Goal: Information Seeking & Learning: Learn about a topic

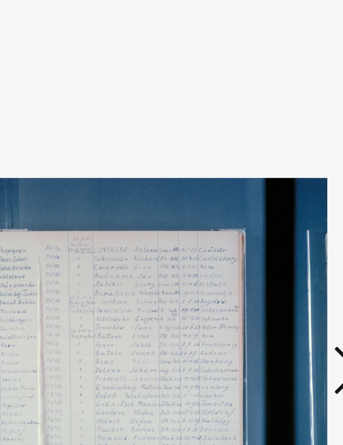
scroll to position [46, 0]
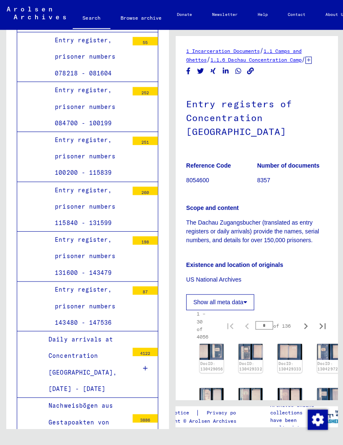
scroll to position [1612, 0]
click at [139, 355] on div at bounding box center [144, 367] width 25 height 25
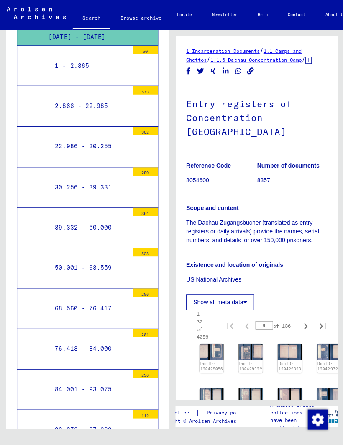
scroll to position [1958, 0]
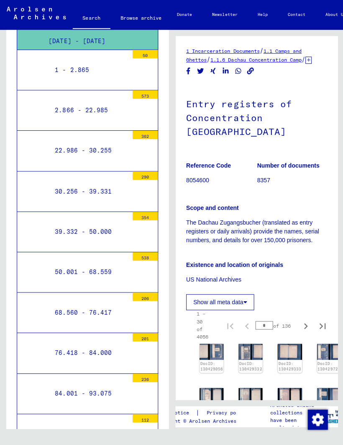
click at [105, 263] on div "50.001 - 68.559" at bounding box center [89, 271] width 80 height 16
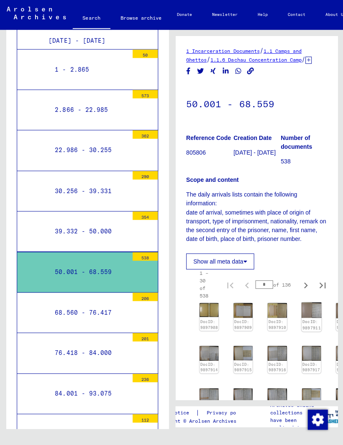
click at [312, 304] on img at bounding box center [310, 309] width 20 height 15
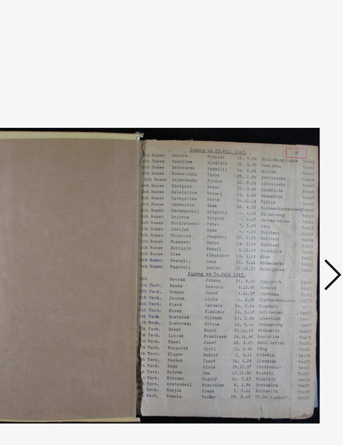
click at [283, 190] on icon at bounding box center [288, 200] width 10 height 20
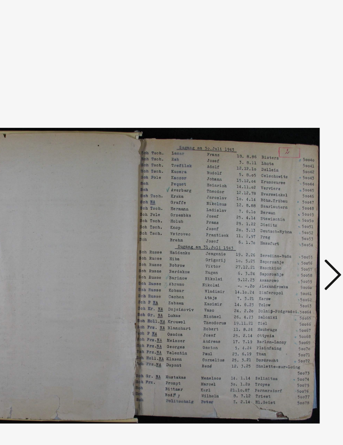
click at [283, 190] on icon at bounding box center [288, 200] width 10 height 20
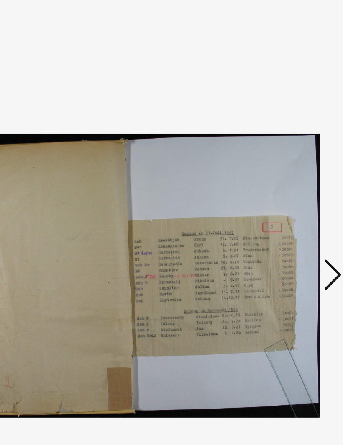
click at [283, 190] on icon at bounding box center [288, 200] width 10 height 20
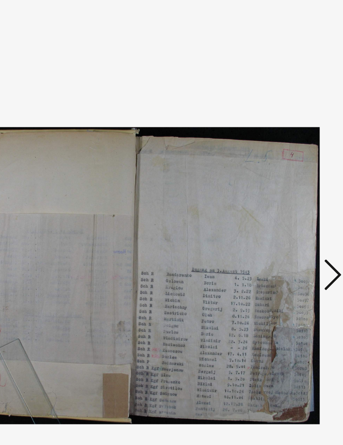
click at [283, 190] on icon at bounding box center [288, 200] width 10 height 20
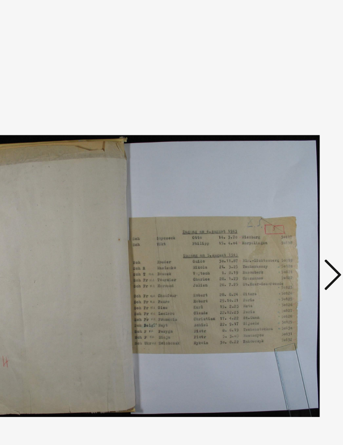
click at [283, 190] on icon at bounding box center [288, 200] width 10 height 20
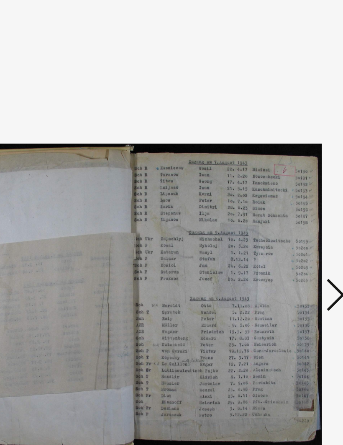
click at [283, 190] on icon at bounding box center [288, 200] width 10 height 20
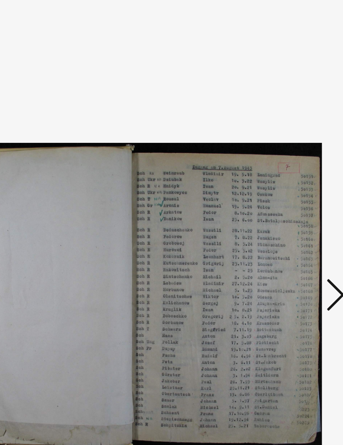
click at [283, 190] on icon at bounding box center [288, 200] width 10 height 20
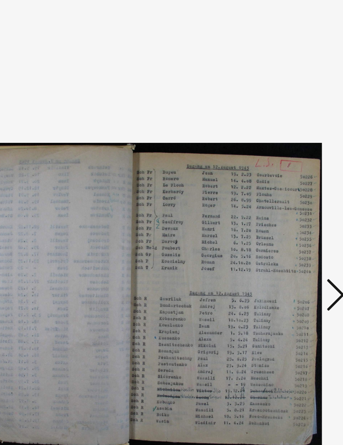
click at [283, 190] on icon at bounding box center [288, 200] width 10 height 20
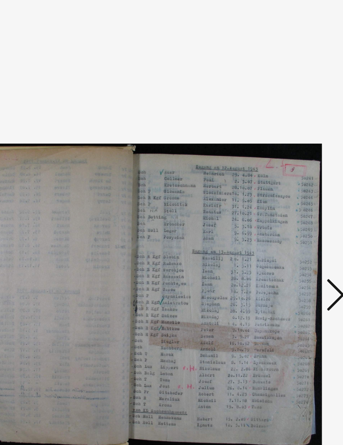
click at [283, 190] on icon at bounding box center [288, 200] width 10 height 20
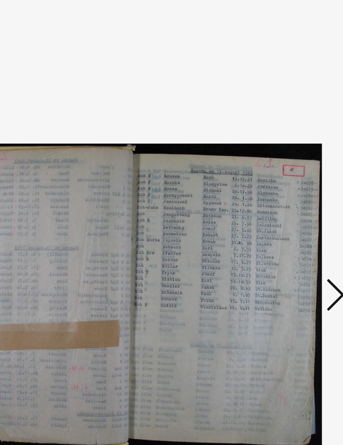
click at [283, 190] on icon at bounding box center [288, 200] width 10 height 20
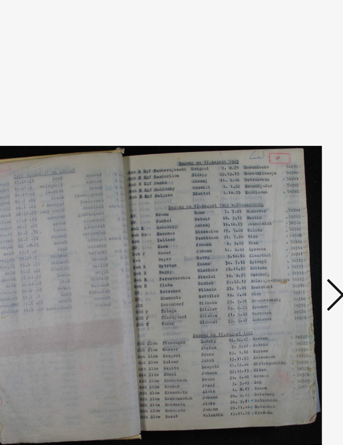
click at [283, 190] on icon at bounding box center [288, 200] width 10 height 20
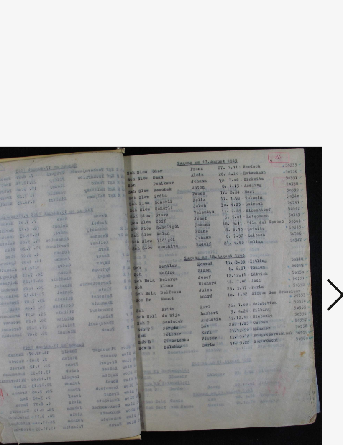
click at [283, 190] on icon at bounding box center [288, 200] width 10 height 20
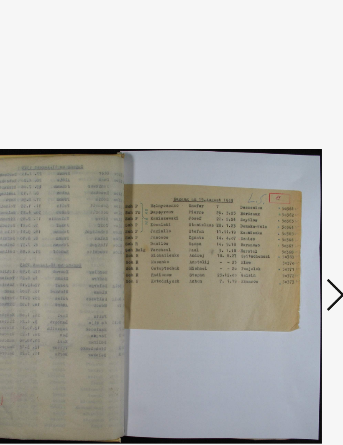
click at [283, 190] on icon at bounding box center [288, 200] width 10 height 20
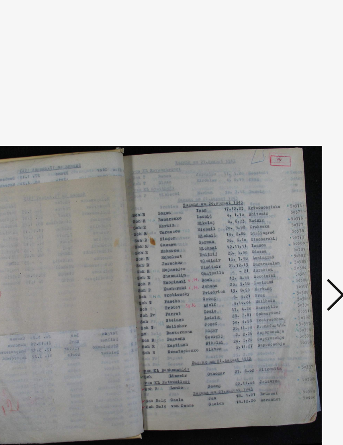
click at [283, 190] on icon at bounding box center [288, 200] width 10 height 20
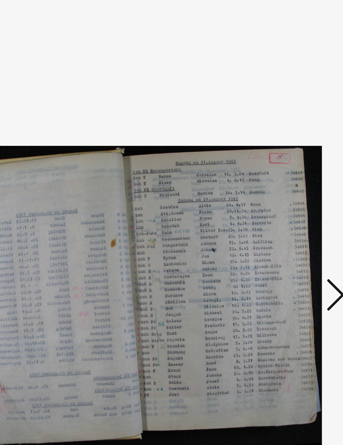
click at [283, 190] on icon at bounding box center [288, 200] width 10 height 20
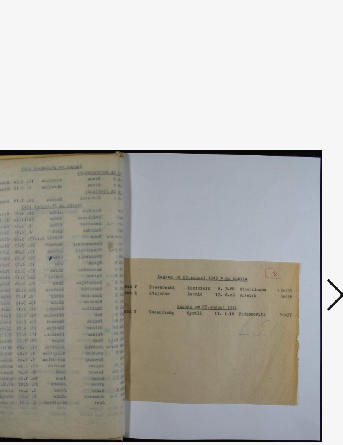
click at [283, 190] on icon at bounding box center [288, 200] width 10 height 20
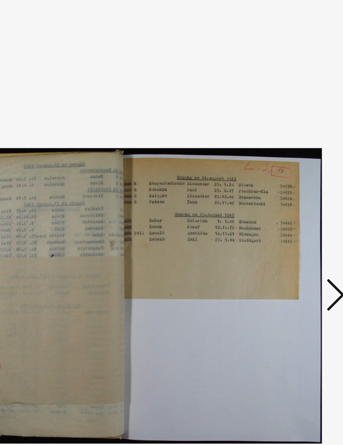
click at [283, 190] on icon at bounding box center [288, 200] width 10 height 20
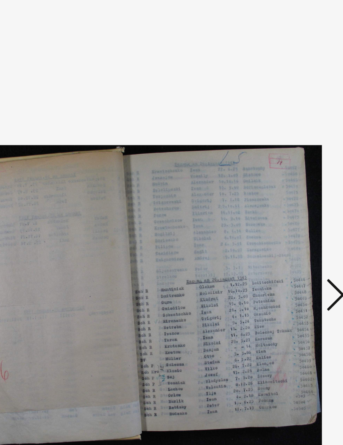
click at [283, 190] on icon at bounding box center [288, 200] width 10 height 20
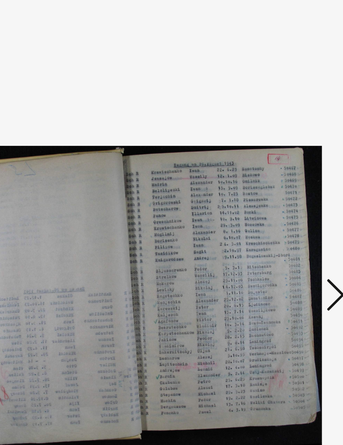
click at [283, 190] on icon at bounding box center [288, 200] width 10 height 20
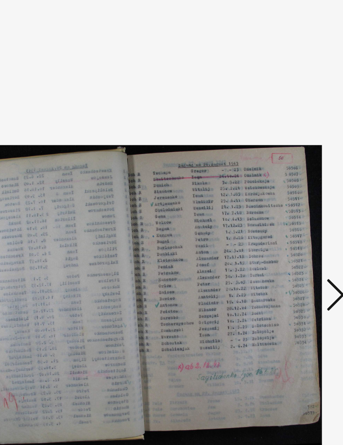
click at [283, 190] on icon at bounding box center [288, 200] width 10 height 20
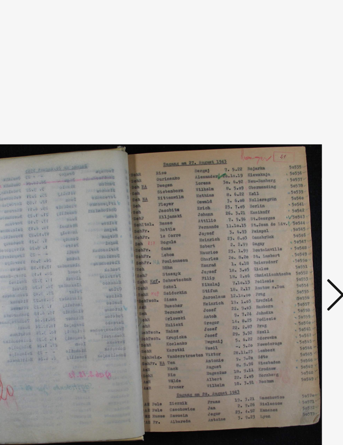
click at [283, 190] on icon at bounding box center [288, 200] width 10 height 20
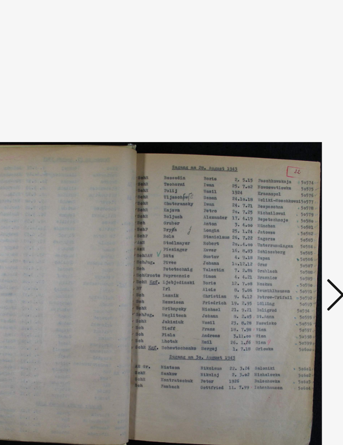
click at [283, 190] on icon at bounding box center [288, 200] width 10 height 20
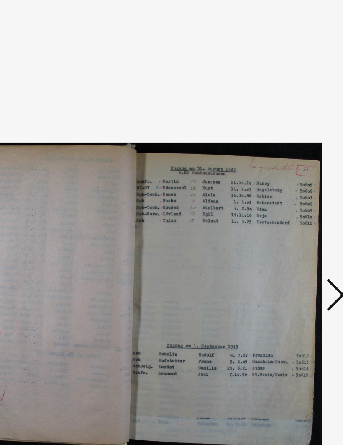
click at [283, 190] on icon at bounding box center [288, 200] width 10 height 20
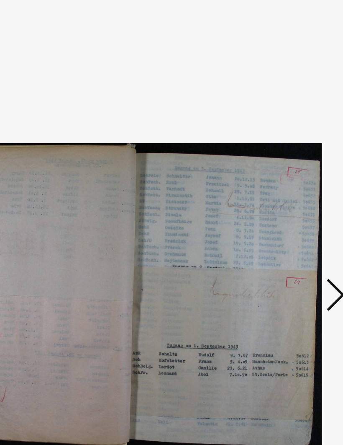
click at [283, 190] on icon at bounding box center [288, 200] width 10 height 20
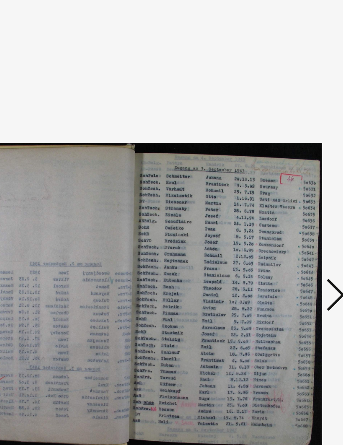
click at [283, 190] on icon at bounding box center [288, 200] width 10 height 20
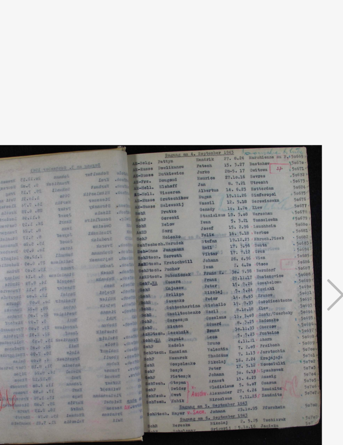
click at [283, 190] on icon at bounding box center [288, 200] width 10 height 20
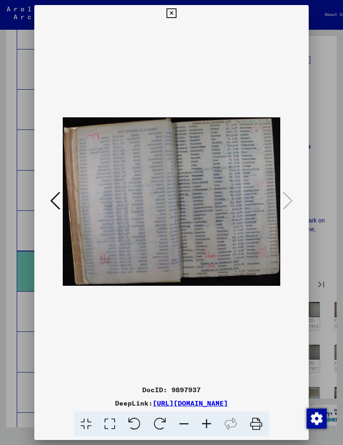
click at [179, 15] on button at bounding box center [171, 13] width 15 height 17
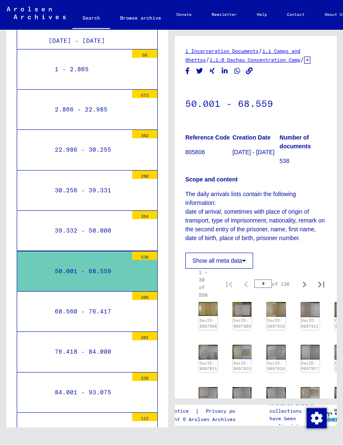
click at [109, 344] on div "76.418 - 84.000" at bounding box center [89, 352] width 80 height 16
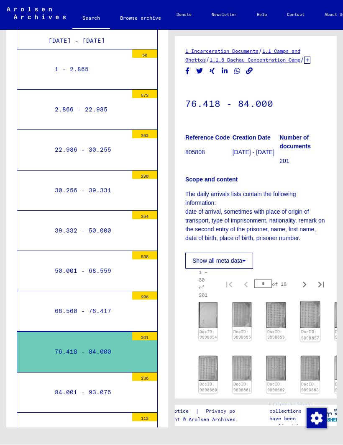
click at [309, 308] on img at bounding box center [310, 314] width 20 height 27
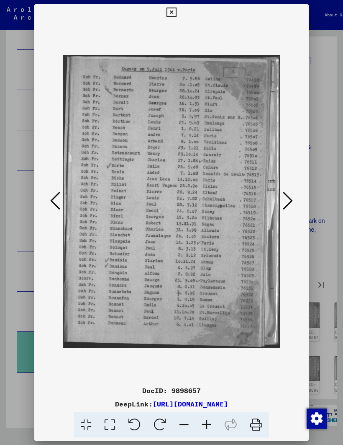
click at [176, 10] on icon at bounding box center [172, 13] width 10 height 10
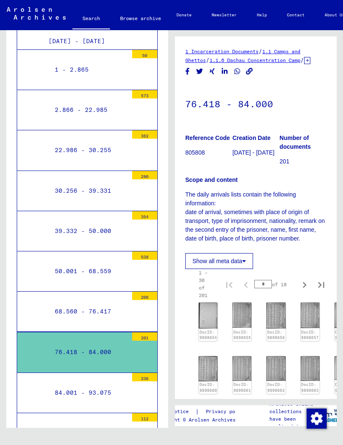
click at [128, 303] on div "68.560 - 76.417" at bounding box center [89, 311] width 80 height 16
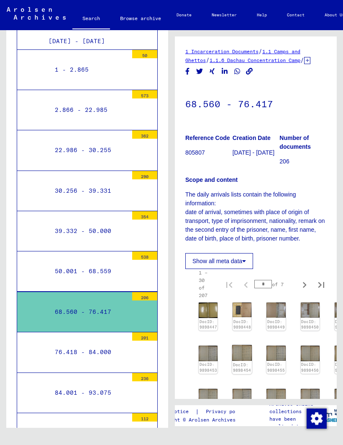
click at [243, 348] on img at bounding box center [242, 353] width 20 height 16
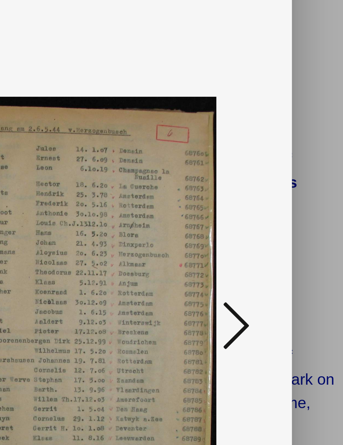
click at [283, 190] on icon at bounding box center [288, 200] width 10 height 20
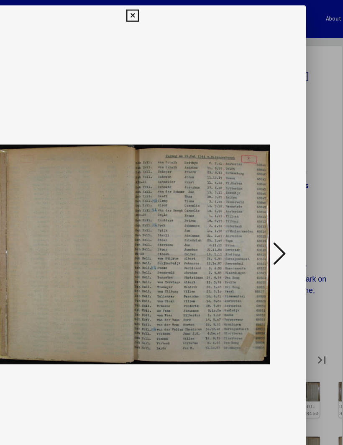
click at [176, 11] on icon at bounding box center [172, 13] width 10 height 10
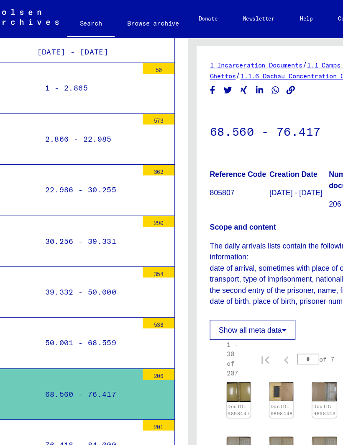
click at [102, 263] on div "50.001 - 68.559" at bounding box center [89, 271] width 80 height 16
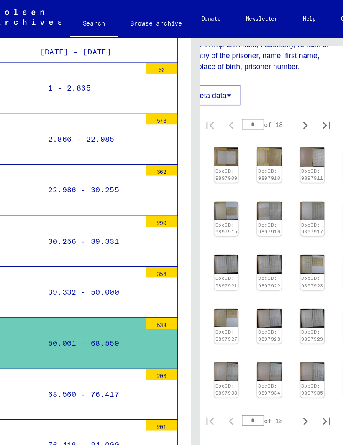
scroll to position [242, 46]
click at [221, 286] on img at bounding box center [231, 293] width 20 height 15
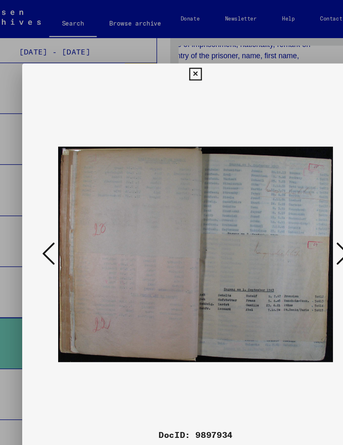
click at [283, 195] on icon at bounding box center [288, 200] width 10 height 20
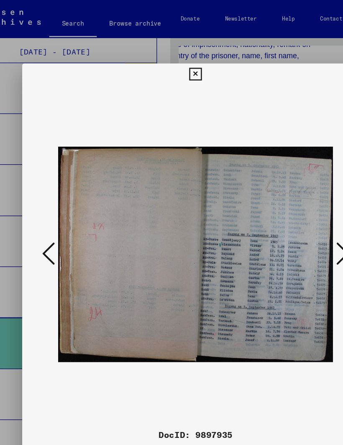
click at [283, 191] on icon at bounding box center [288, 200] width 10 height 20
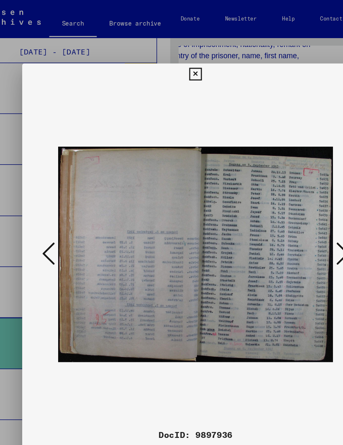
click at [283, 194] on icon at bounding box center [288, 200] width 10 height 20
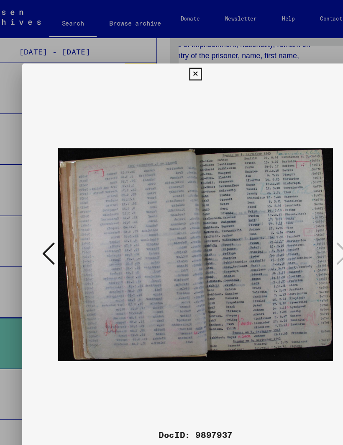
click at [283, 195] on icon at bounding box center [288, 200] width 10 height 20
click at [283, 200] on icon at bounding box center [288, 200] width 10 height 20
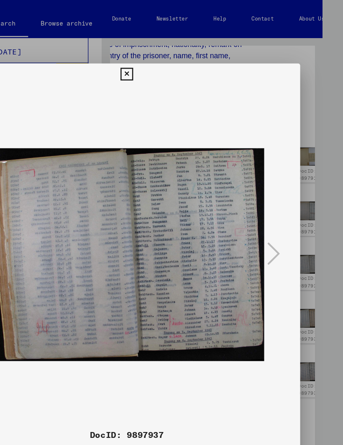
click at [176, 55] on icon at bounding box center [172, 59] width 10 height 10
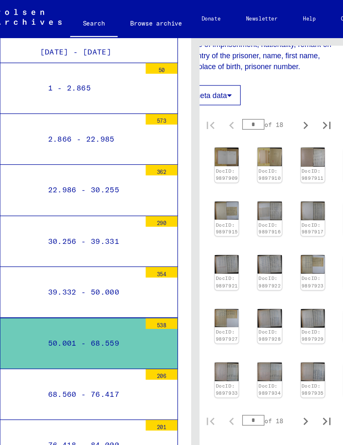
click at [50, 304] on div "68.560 - 76.417" at bounding box center [89, 312] width 80 height 16
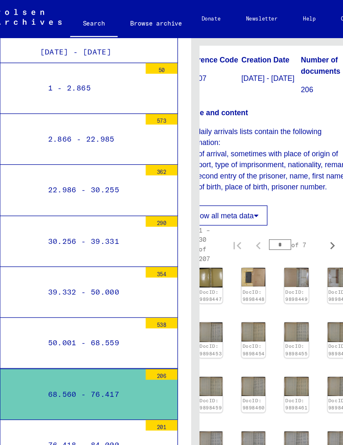
scroll to position [92, 26]
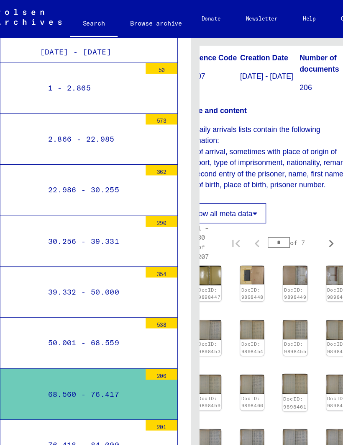
click at [241, 296] on img at bounding box center [251, 304] width 20 height 16
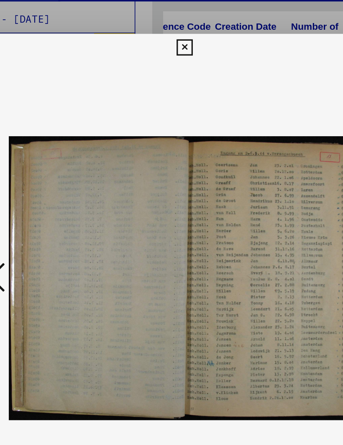
click at [48, 189] on button at bounding box center [55, 201] width 15 height 24
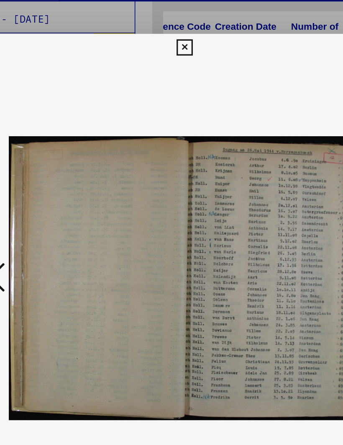
click at [50, 190] on icon at bounding box center [55, 200] width 10 height 20
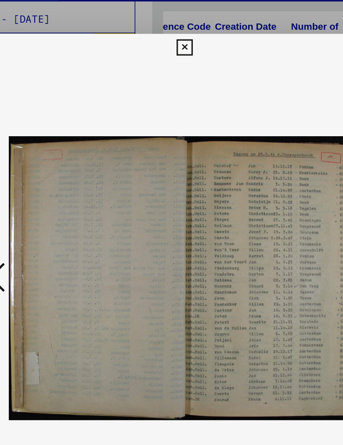
click at [50, 190] on icon at bounding box center [55, 200] width 10 height 20
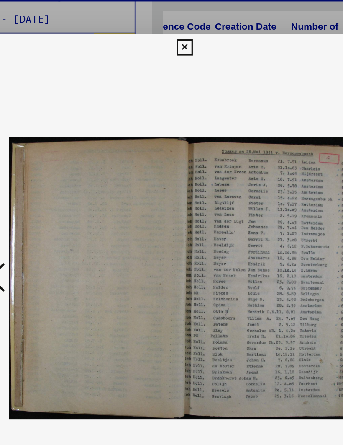
click at [50, 190] on icon at bounding box center [55, 200] width 10 height 20
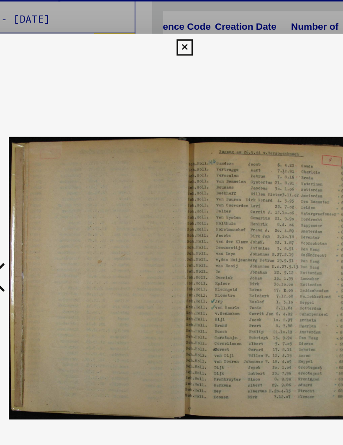
click at [50, 190] on icon at bounding box center [55, 200] width 10 height 20
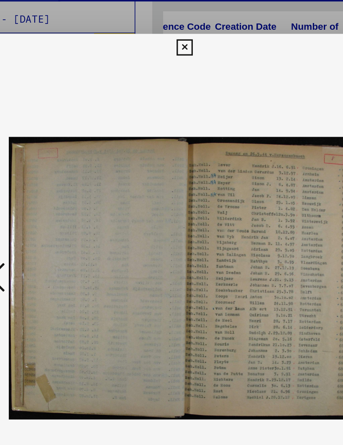
click at [50, 190] on icon at bounding box center [55, 200] width 10 height 20
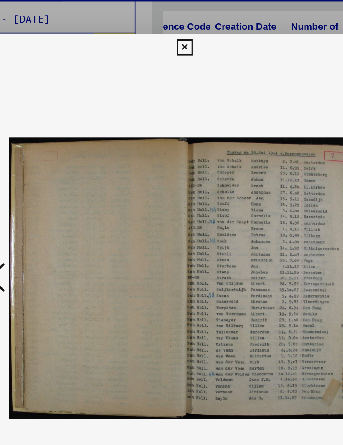
click at [50, 190] on icon at bounding box center [55, 200] width 10 height 20
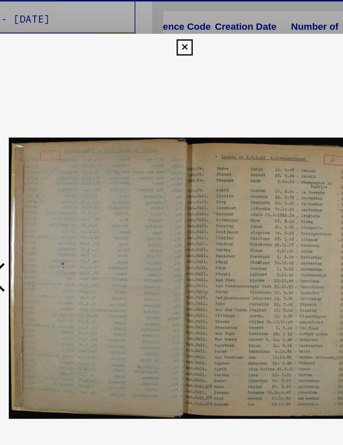
click at [50, 190] on icon at bounding box center [55, 200] width 10 height 20
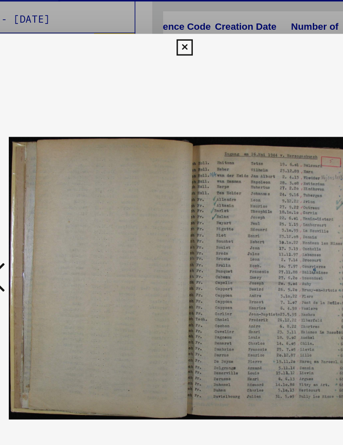
click at [50, 190] on icon at bounding box center [55, 200] width 10 height 20
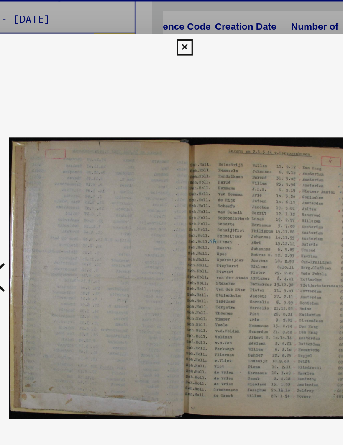
click at [50, 190] on icon at bounding box center [55, 200] width 10 height 20
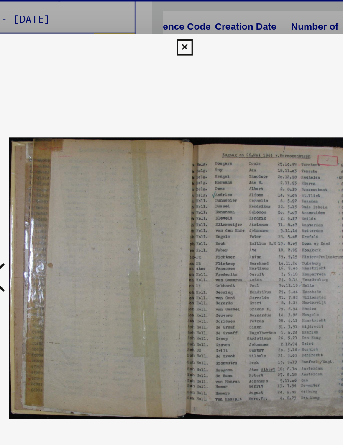
click at [50, 190] on icon at bounding box center [55, 200] width 10 height 20
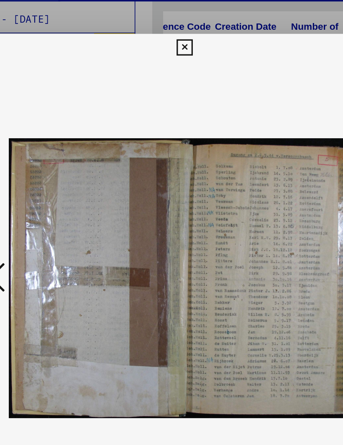
click at [50, 190] on icon at bounding box center [55, 200] width 10 height 20
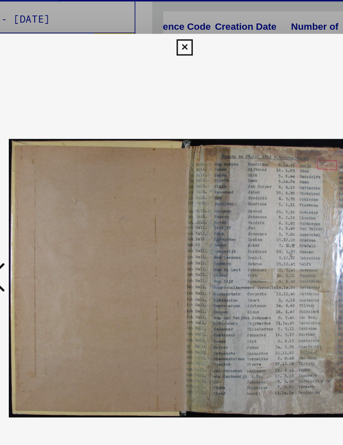
click at [50, 190] on icon at bounding box center [55, 200] width 10 height 20
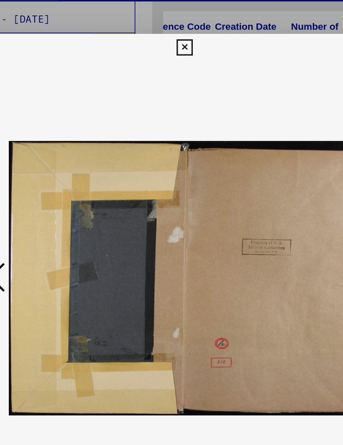
click at [50, 190] on icon at bounding box center [55, 200] width 10 height 20
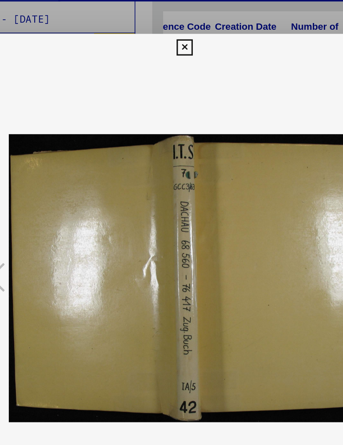
click at [50, 190] on icon at bounding box center [55, 200] width 10 height 20
click at [283, 190] on icon at bounding box center [288, 200] width 10 height 20
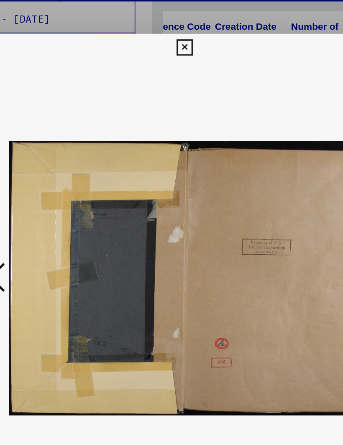
click at [280, 189] on button at bounding box center [287, 201] width 15 height 24
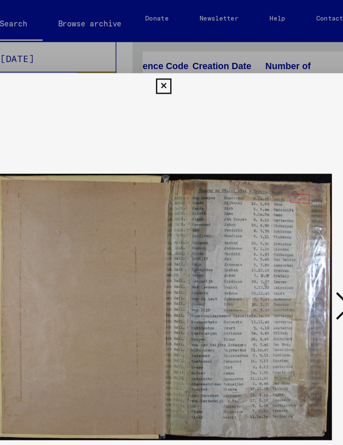
click at [283, 194] on icon at bounding box center [288, 200] width 10 height 20
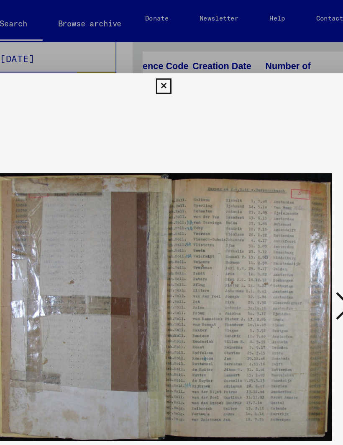
click at [283, 191] on icon at bounding box center [288, 200] width 10 height 20
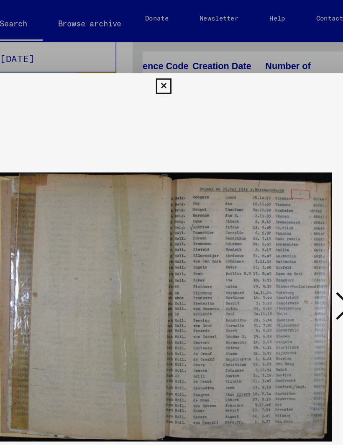
click at [283, 192] on icon at bounding box center [288, 200] width 10 height 20
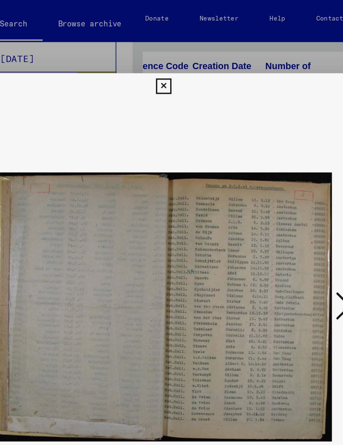
click at [283, 195] on icon at bounding box center [288, 200] width 10 height 20
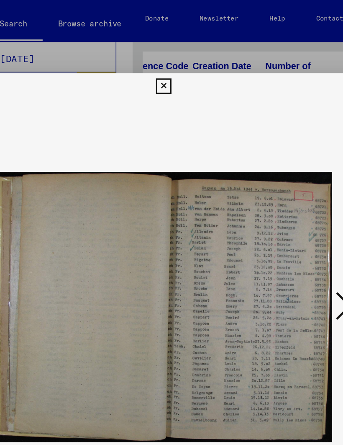
click at [283, 192] on icon at bounding box center [288, 200] width 10 height 20
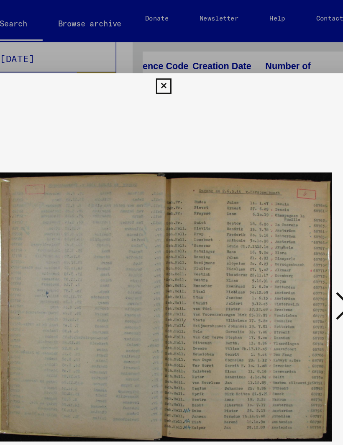
click at [283, 196] on icon at bounding box center [288, 200] width 10 height 20
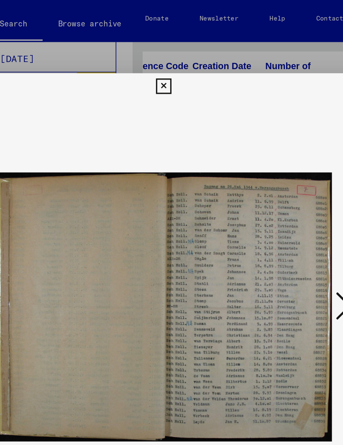
click at [283, 190] on icon at bounding box center [288, 200] width 10 height 20
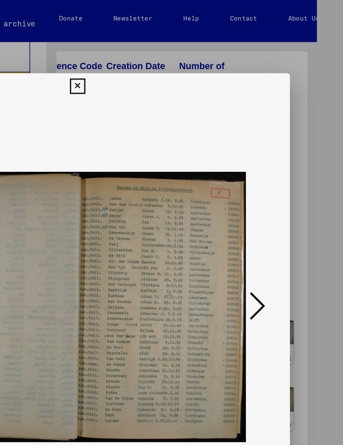
click at [176, 54] on icon at bounding box center [172, 59] width 10 height 10
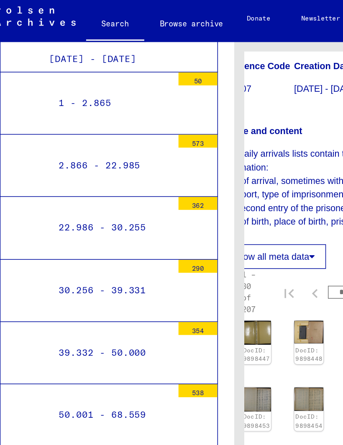
click at [86, 344] on div "76.418 - 84.000" at bounding box center [89, 352] width 80 height 16
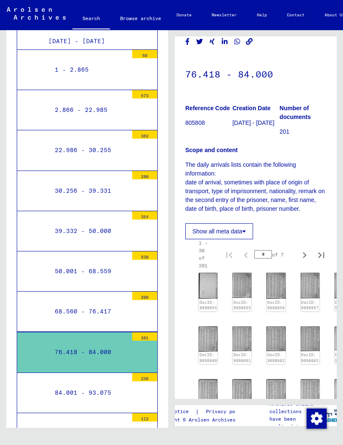
scroll to position [30, 0]
click at [79, 263] on div "50.001 - 68.559" at bounding box center [89, 271] width 80 height 16
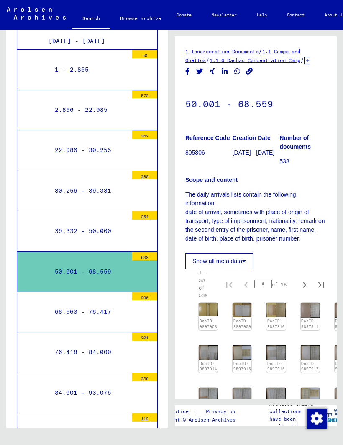
click at [69, 304] on div "68.560 - 76.417" at bounding box center [89, 312] width 80 height 16
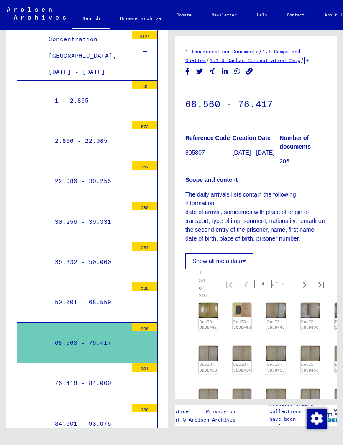
scroll to position [1927, 0]
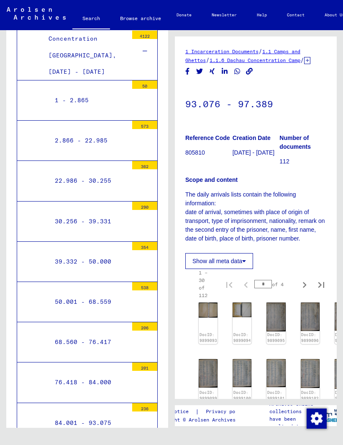
click at [100, 414] on div "84.001 - 93.075" at bounding box center [89, 422] width 80 height 16
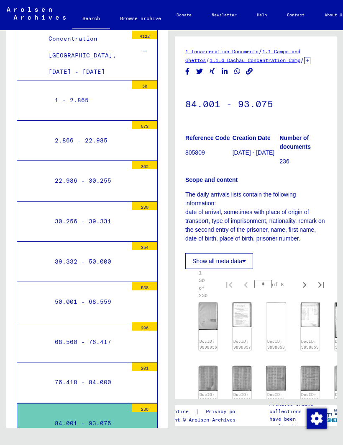
click at [111, 374] on div "76.418 - 84.000" at bounding box center [89, 382] width 80 height 16
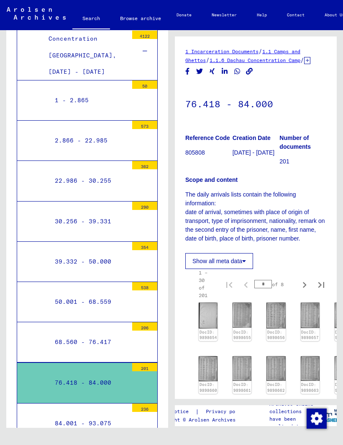
click at [112, 334] on div "68.560 - 76.417" at bounding box center [89, 342] width 80 height 16
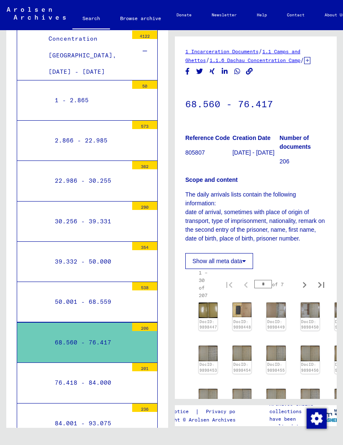
click at [110, 293] on div "50.001 - 68.559" at bounding box center [89, 301] width 80 height 16
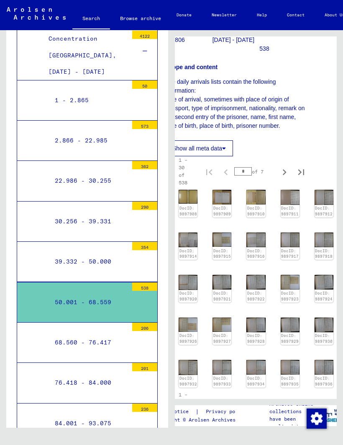
scroll to position [116, 21]
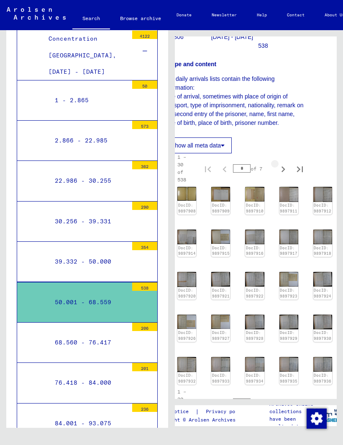
click at [287, 167] on icon "Next page" at bounding box center [284, 169] width 12 height 12
type input "*"
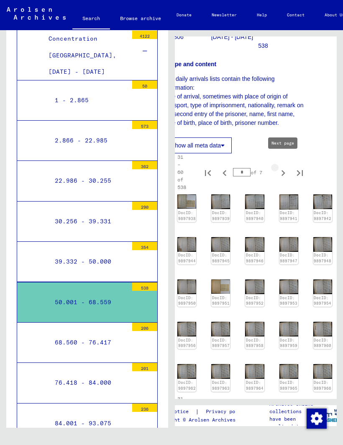
click at [283, 170] on icon "Next page" at bounding box center [284, 173] width 4 height 6
type input "*"
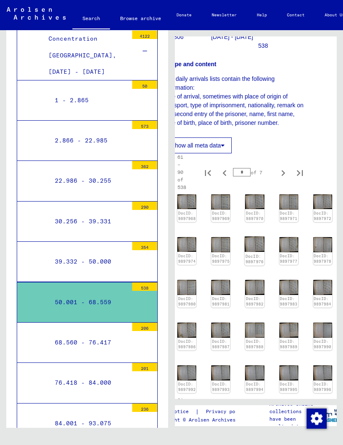
click at [257, 253] on link "DocID: 9897976" at bounding box center [255, 258] width 18 height 11
